Goal: Task Accomplishment & Management: Manage account settings

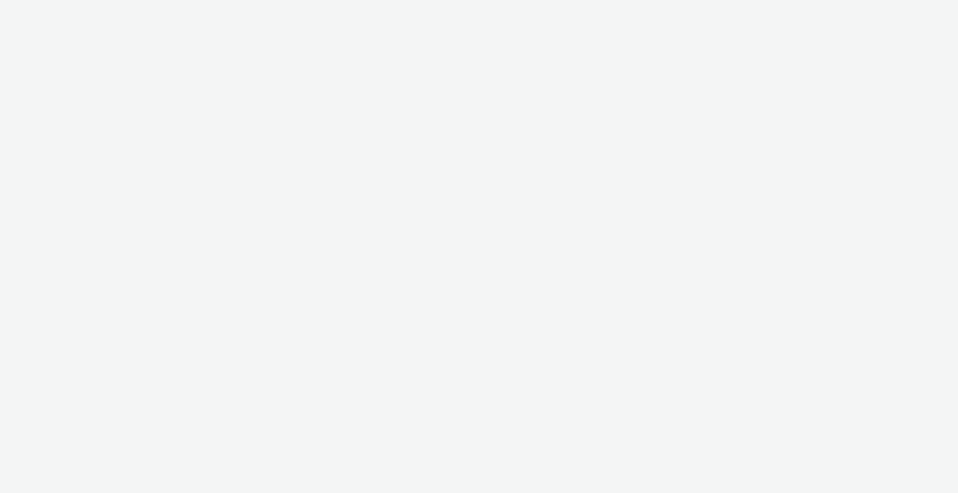
select select "2fc77e36-bb93-4aa3-9dff-dcb08e02eac6"
select select "2405a9d4-3350-4458-8d06-44f78962fa76"
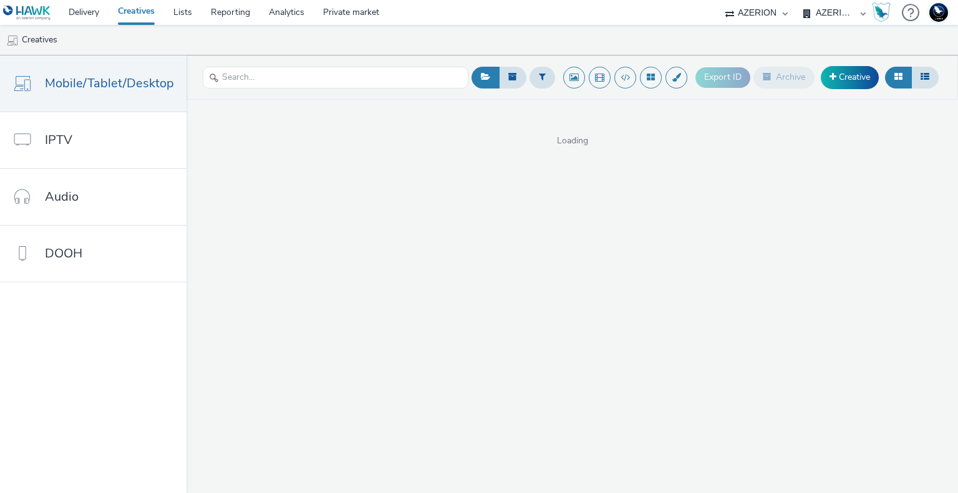
select select "ac009755-aa48-4799-8050-7a339a378eb8"
select select "d3406a9b-95e8-409c-967d-04bb2c697fe0"
select select "ac009755-aa48-4799-8050-7a339a378eb8"
select select "79162ed7-0017-4339-93b0-3399b708648f"
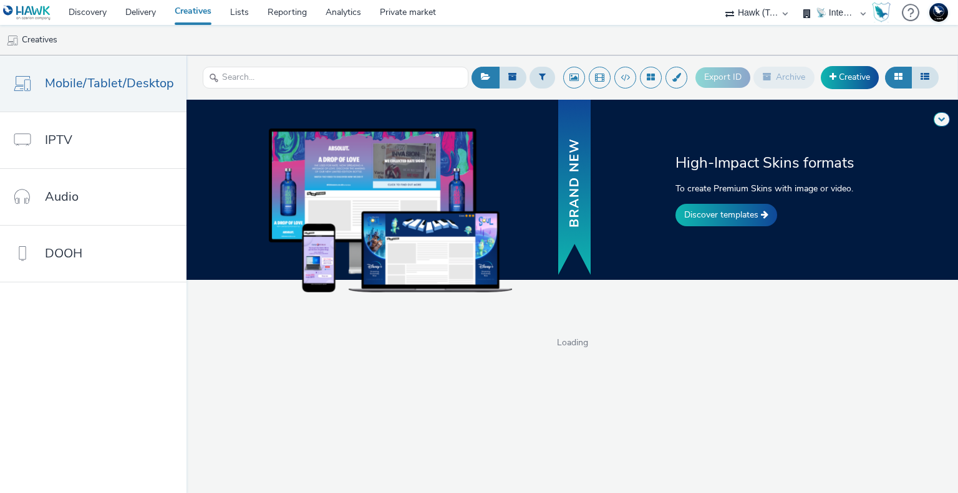
select select "2fc77e36-bb93-4aa3-9dff-dcb08e02eac6"
select select "2405a9d4-3350-4458-8d06-44f78962fa76"
